Goal: Find specific page/section: Find specific page/section

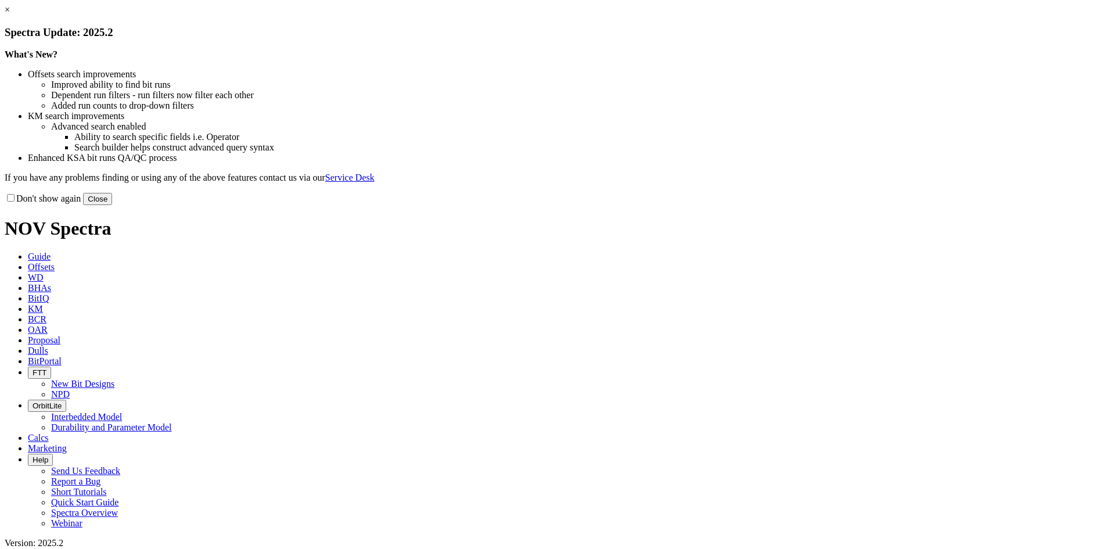
click at [112, 205] on button "Close" at bounding box center [97, 199] width 29 height 12
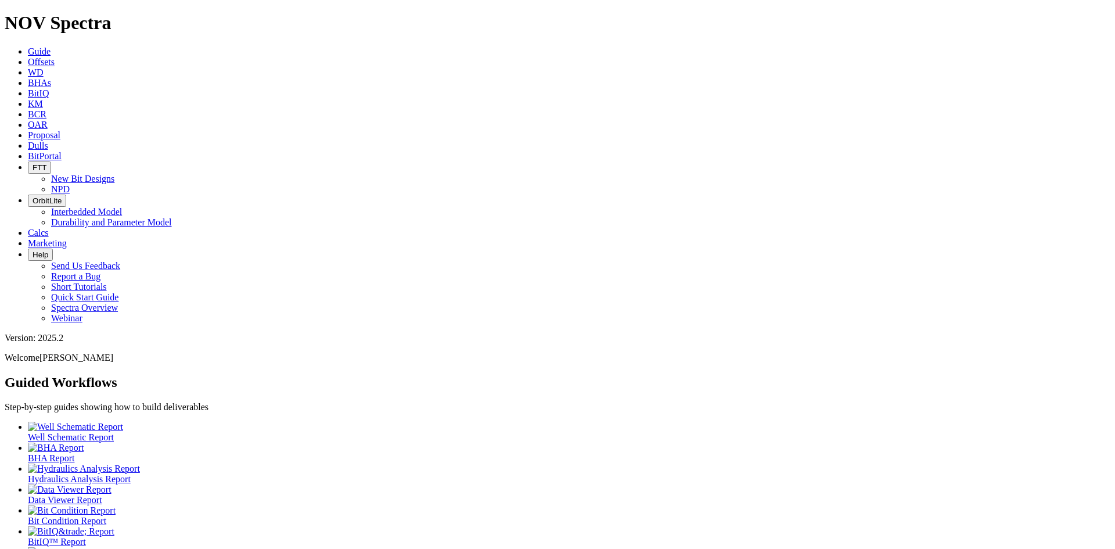
click at [48, 141] on link "Dulls" at bounding box center [38, 146] width 20 height 10
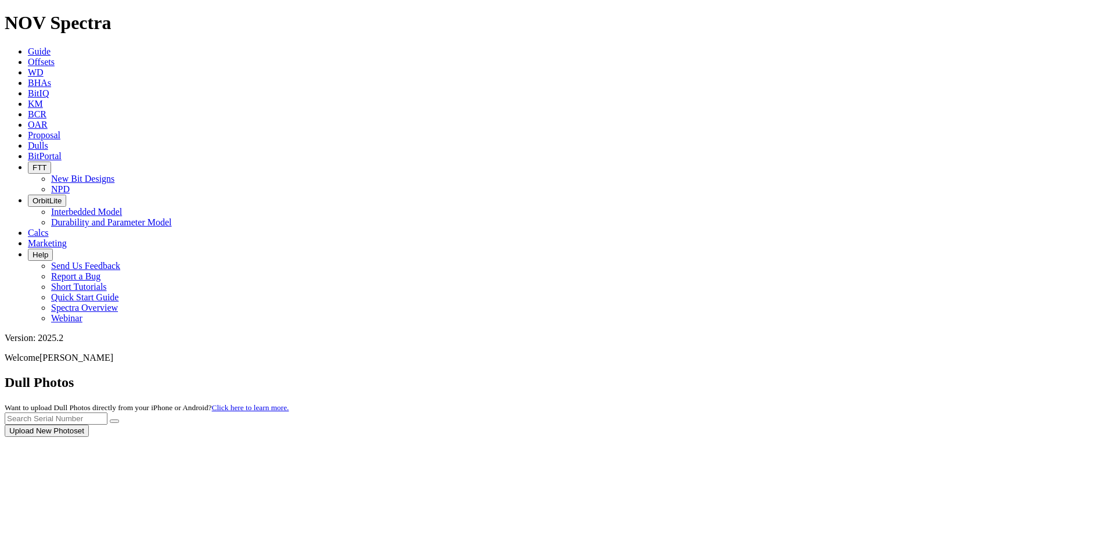
click at [897, 437] on div at bounding box center [558, 437] width 1106 height 0
click at [107, 412] on input "text" at bounding box center [56, 418] width 103 height 12
type input "a319495"
click at [110, 419] on button "submit" at bounding box center [114, 420] width 9 height 3
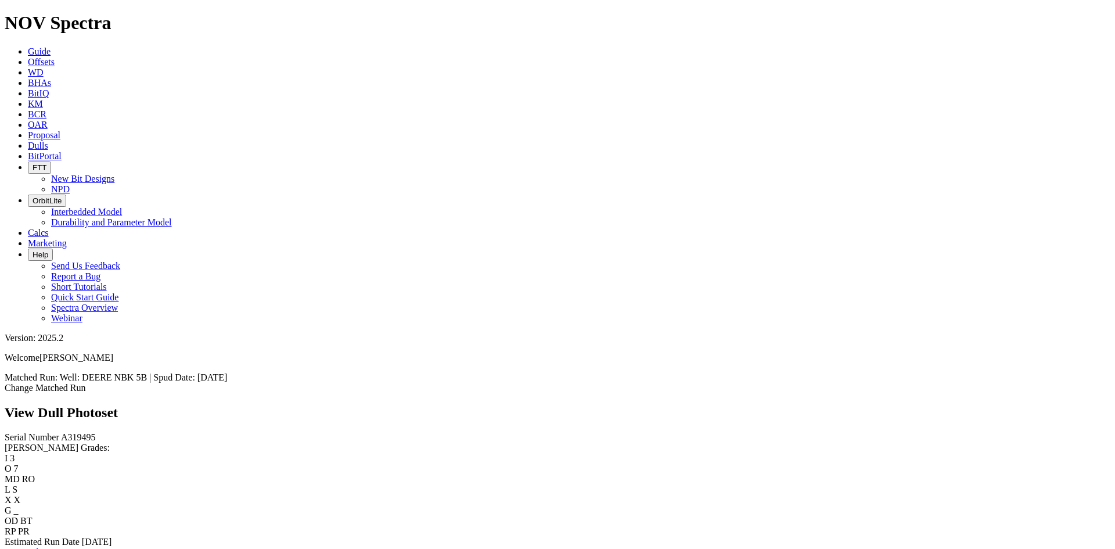
scroll to position [523, 0]
